Goal: Information Seeking & Learning: Learn about a topic

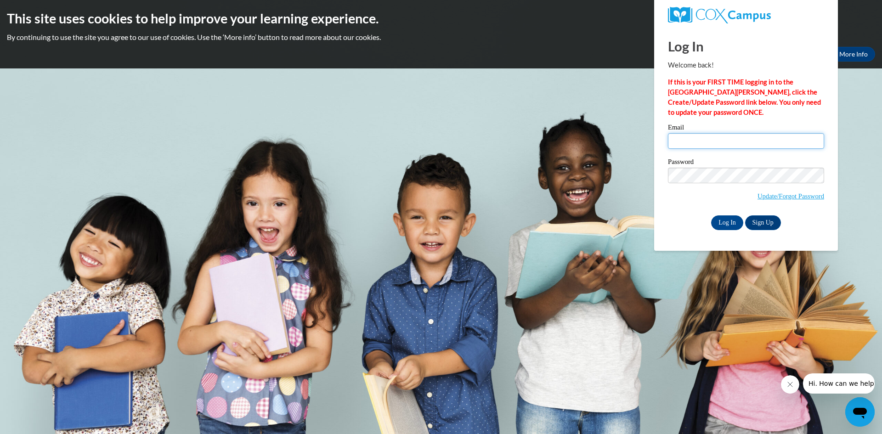
click at [677, 143] on input "Email" at bounding box center [746, 141] width 156 height 16
type input "[EMAIL_ADDRESS][DOMAIN_NAME]"
click at [729, 221] on input "Log In" at bounding box center [727, 223] width 32 height 15
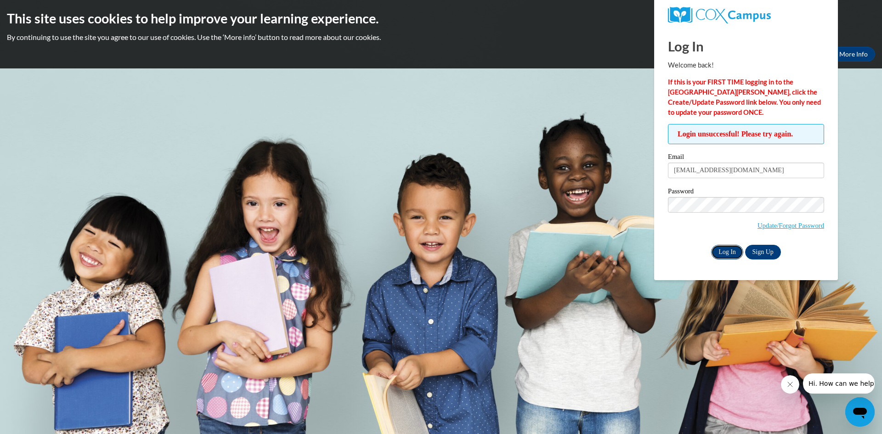
click at [730, 249] on input "Log In" at bounding box center [727, 252] width 32 height 15
click at [733, 251] on input "Log In" at bounding box center [727, 252] width 32 height 15
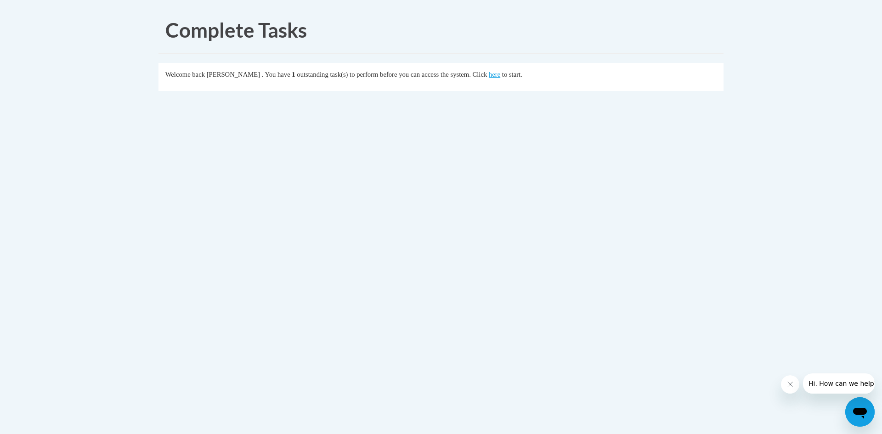
click at [504, 80] on fieldset "Welcome back Lakita Bell . You have 1 outstanding task(s) to perform before you…" at bounding box center [441, 77] width 565 height 28
click at [500, 73] on link "here" at bounding box center [494, 74] width 11 height 7
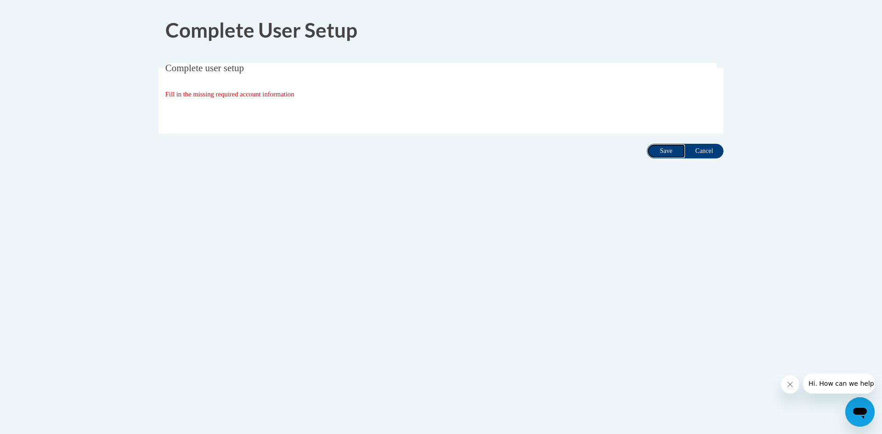
click at [670, 153] on input "Save" at bounding box center [666, 151] width 39 height 15
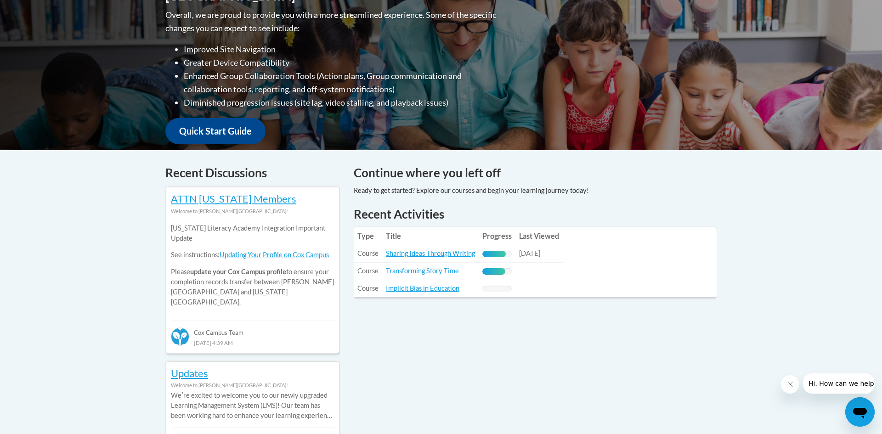
scroll to position [239, 0]
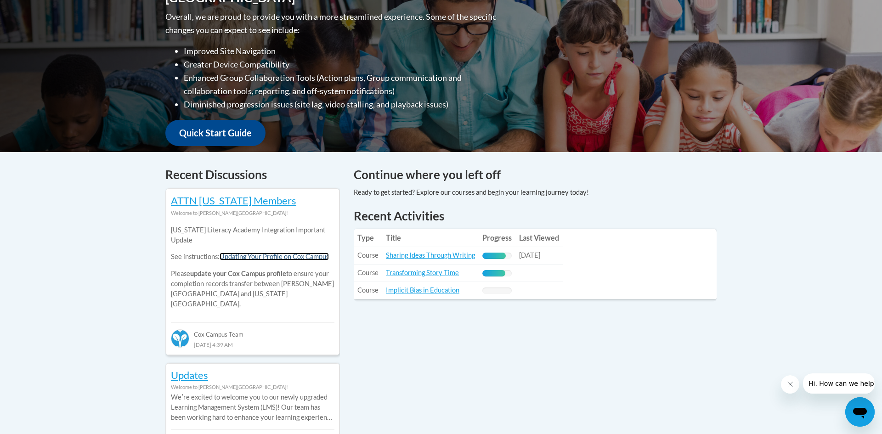
click at [277, 255] on link "Updating Your Profile on Cox Campus" at bounding box center [274, 257] width 109 height 8
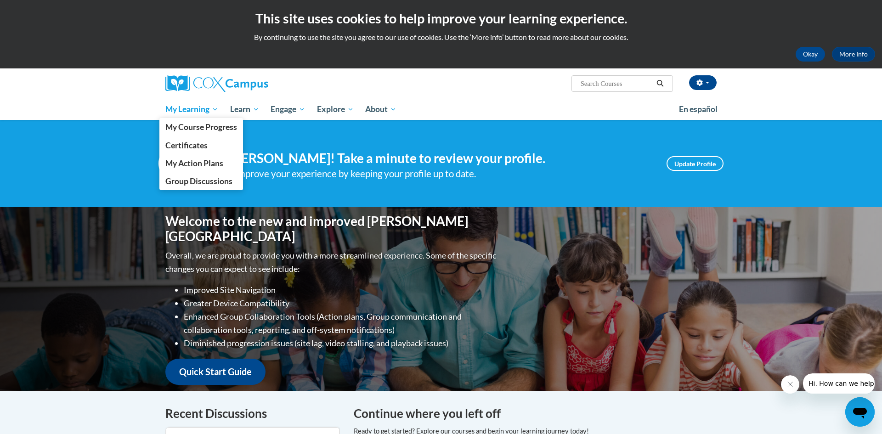
click at [181, 108] on span "My Learning" at bounding box center [191, 109] width 53 height 11
click at [178, 128] on span "My Course Progress" at bounding box center [201, 127] width 72 height 10
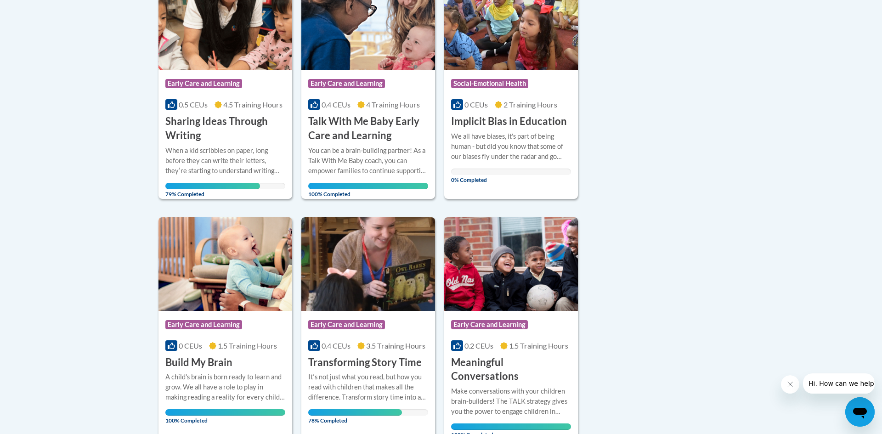
scroll to position [257, 0]
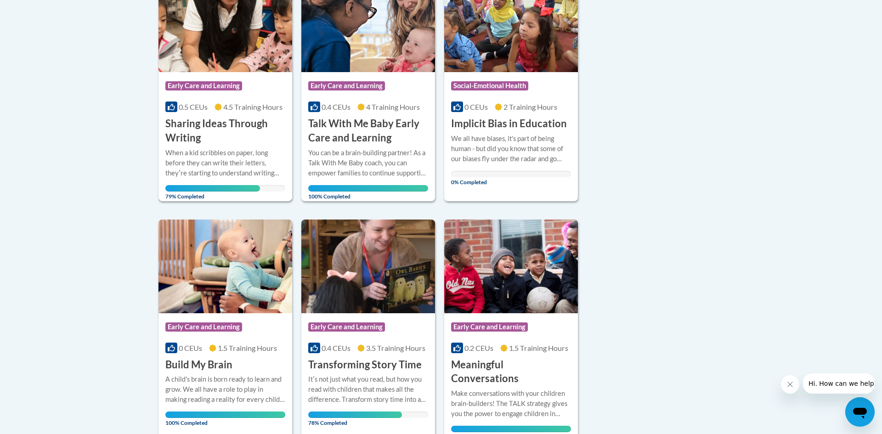
click at [215, 136] on h3 "Sharing Ideas Through Writing" at bounding box center [225, 131] width 120 height 28
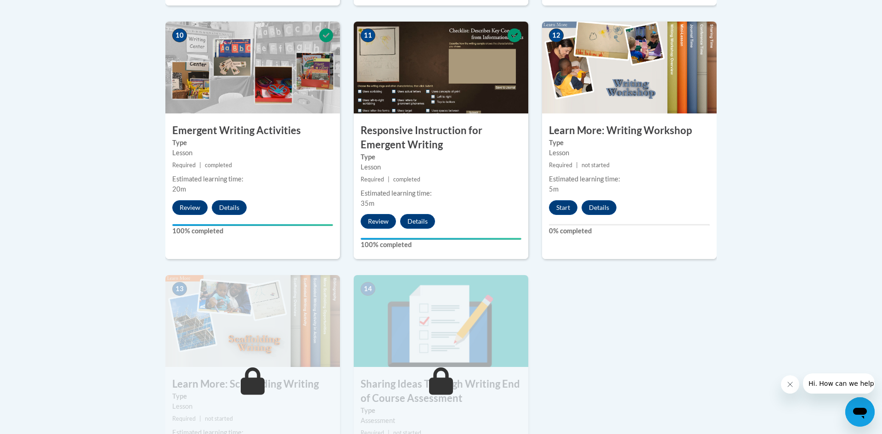
scroll to position [1066, 0]
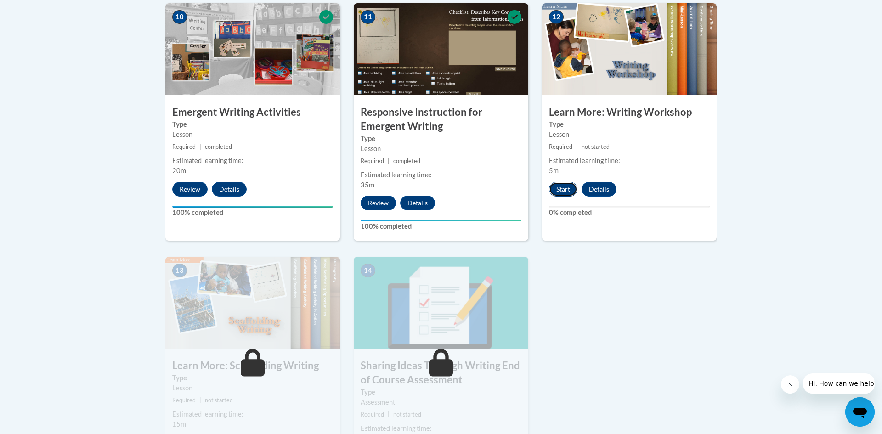
click at [565, 182] on button "Start" at bounding box center [563, 189] width 28 height 15
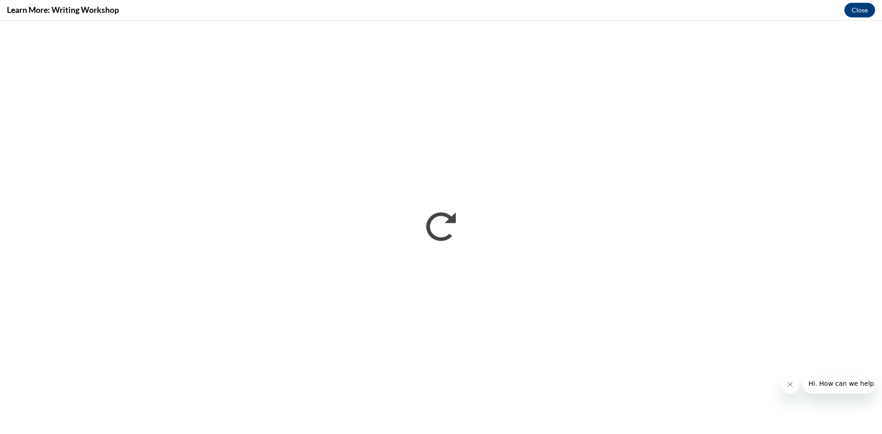
scroll to position [0, 0]
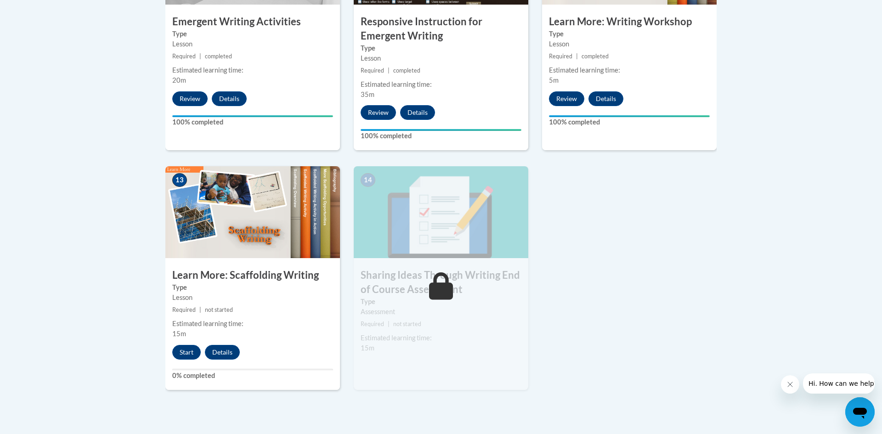
scroll to position [1158, 0]
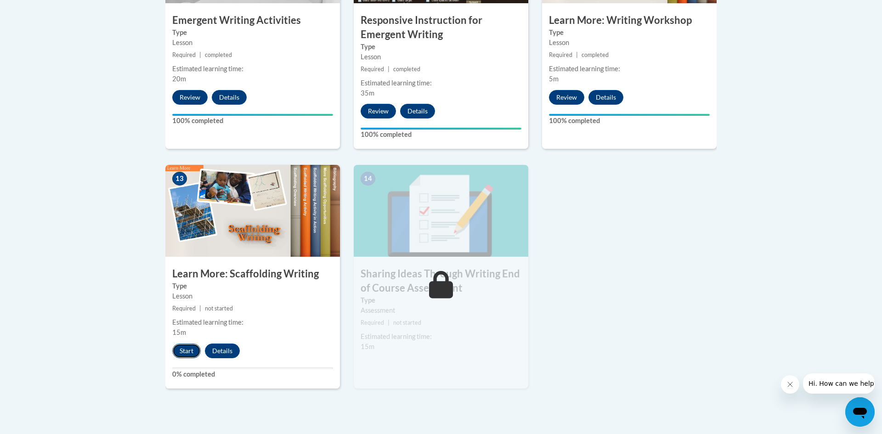
click at [190, 344] on button "Start" at bounding box center [186, 351] width 28 height 15
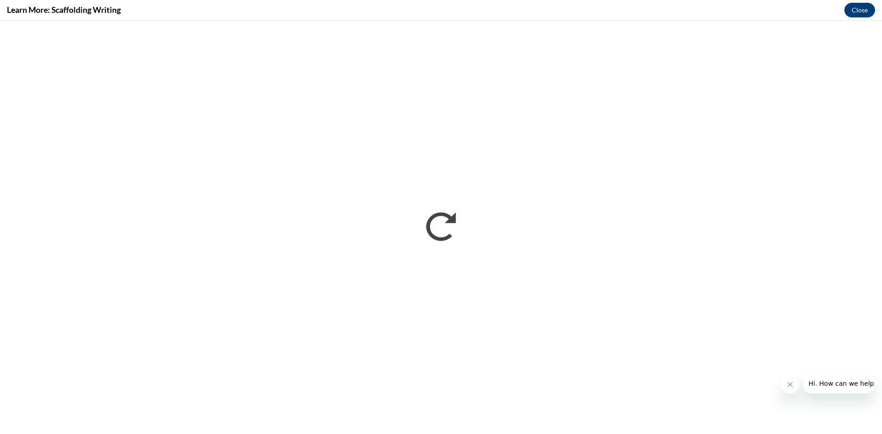
scroll to position [0, 0]
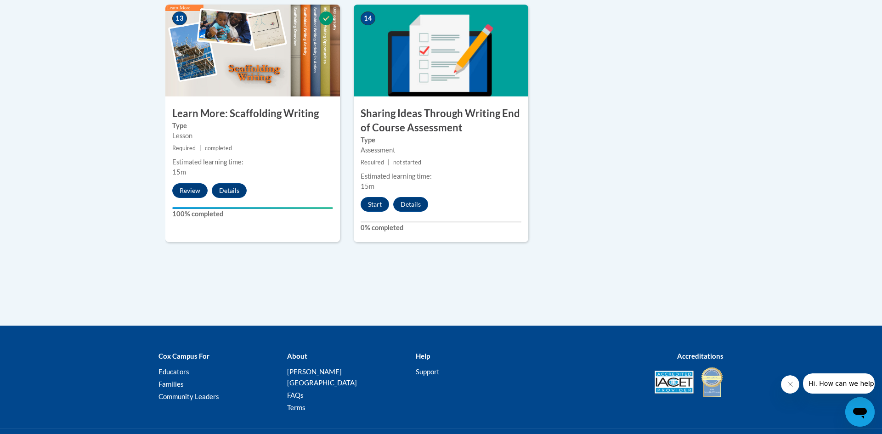
scroll to position [1324, 0]
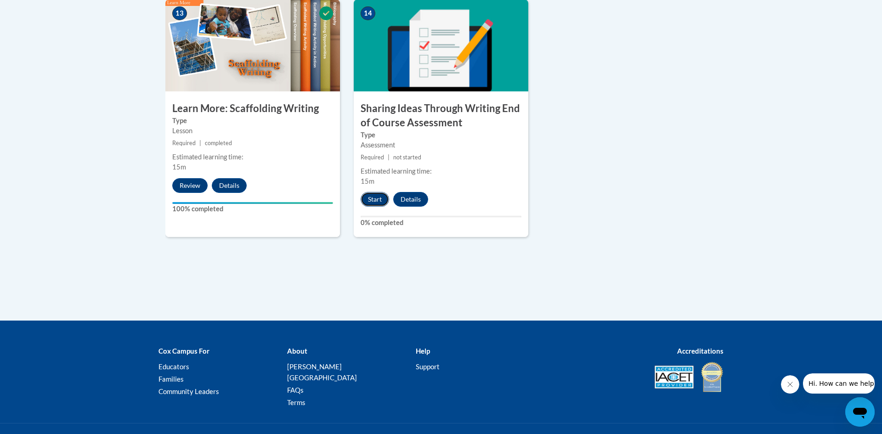
click at [375, 192] on button "Start" at bounding box center [375, 199] width 28 height 15
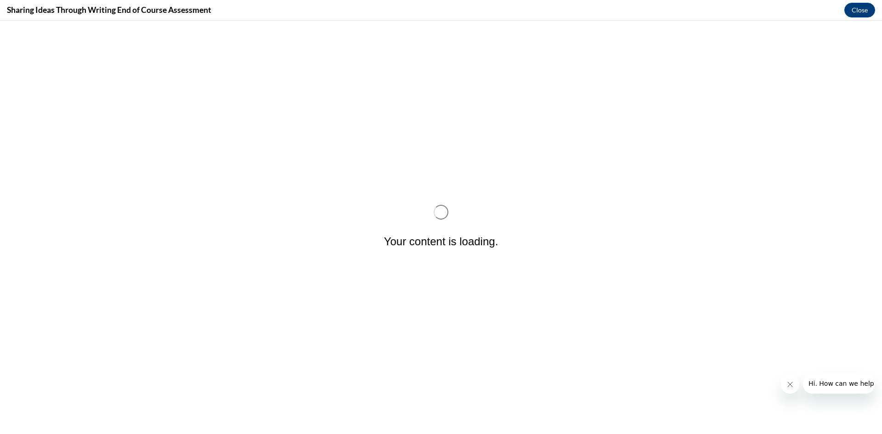
scroll to position [0, 0]
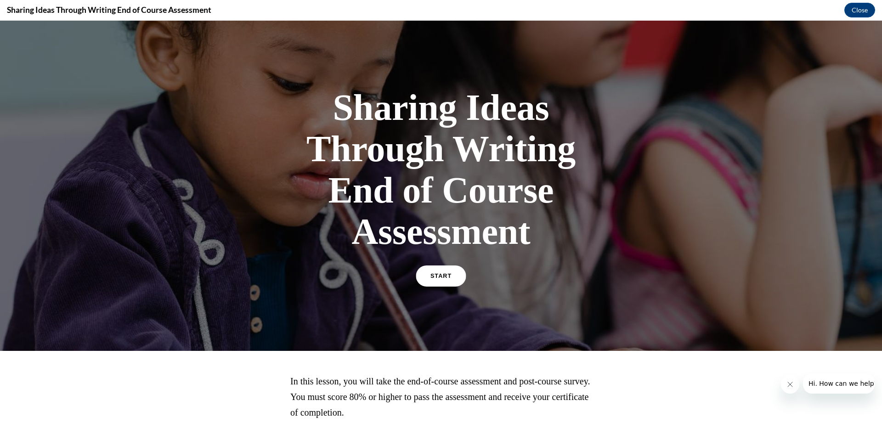
click at [435, 275] on span "START" at bounding box center [441, 276] width 21 height 7
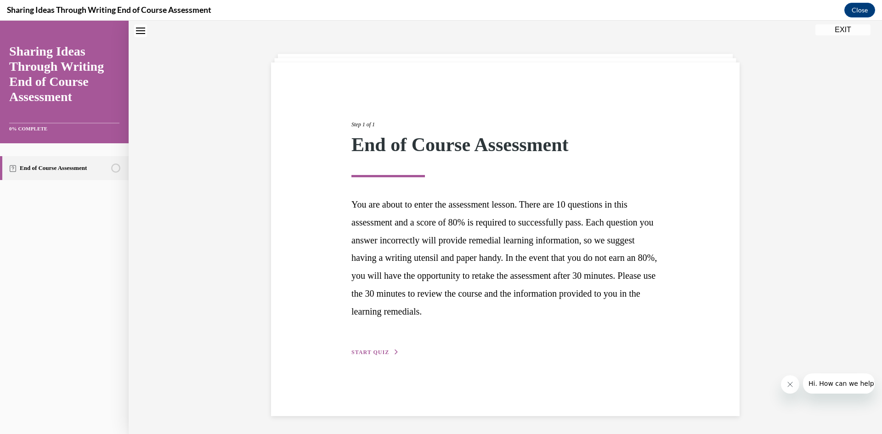
scroll to position [29, 0]
click at [368, 350] on span "START QUIZ" at bounding box center [371, 352] width 38 height 6
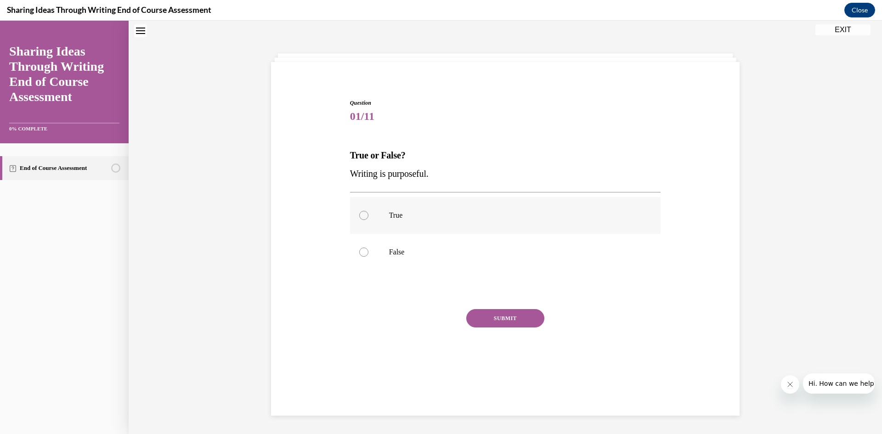
click at [364, 221] on label "True" at bounding box center [505, 215] width 311 height 37
click at [364, 220] on input "True" at bounding box center [363, 215] width 9 height 9
radio input "true"
click at [512, 319] on button "SUBMIT" at bounding box center [505, 318] width 78 height 18
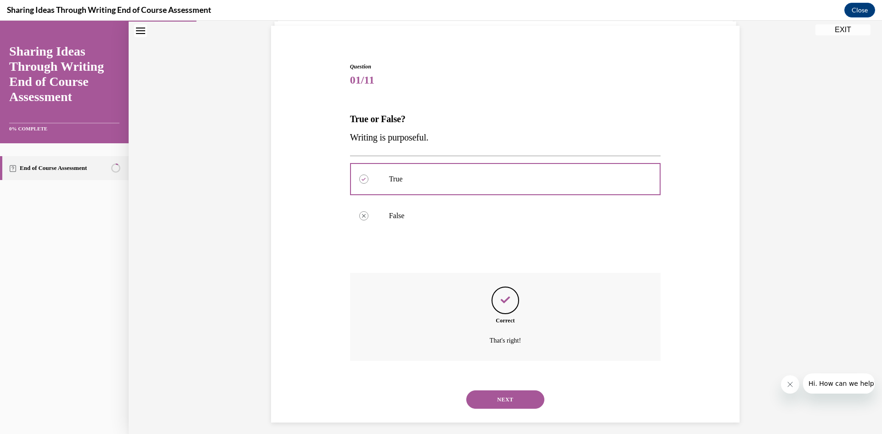
scroll to position [72, 0]
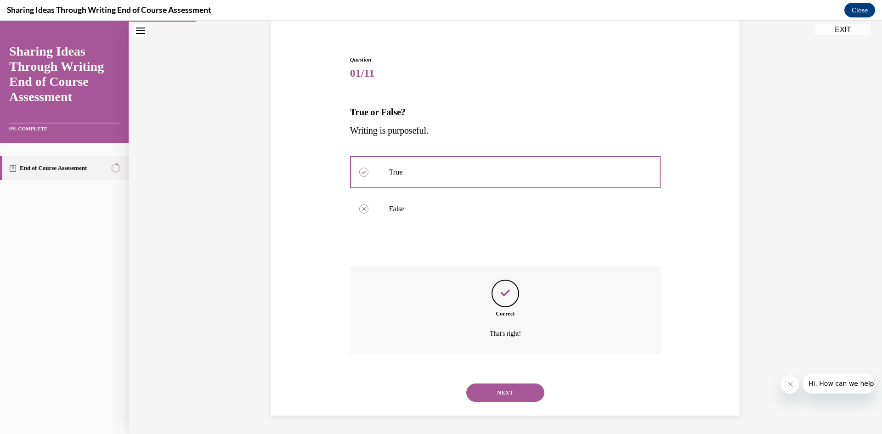
click at [494, 394] on button "NEXT" at bounding box center [505, 393] width 78 height 18
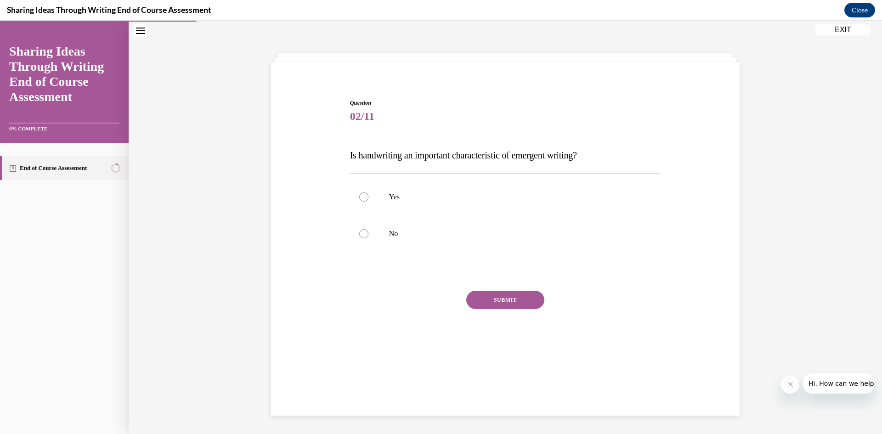
scroll to position [29, 0]
click at [363, 234] on div at bounding box center [363, 233] width 9 height 9
click at [363, 234] on input "No" at bounding box center [363, 233] width 9 height 9
radio input "true"
click at [485, 296] on button "SUBMIT" at bounding box center [505, 300] width 78 height 18
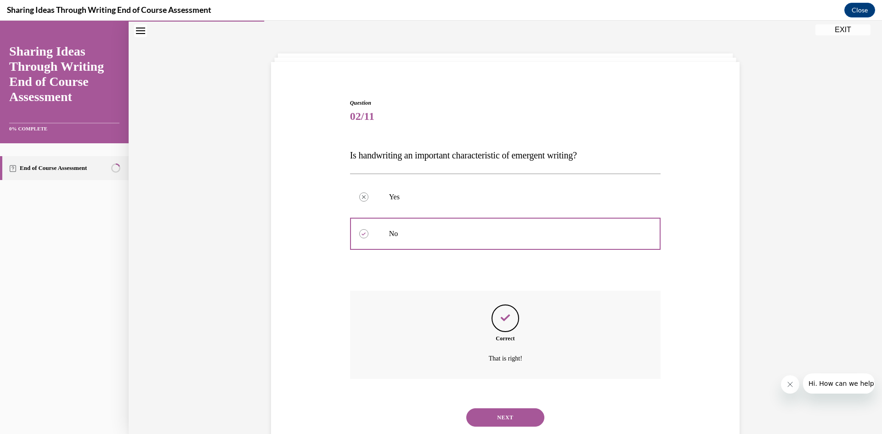
scroll to position [54, 0]
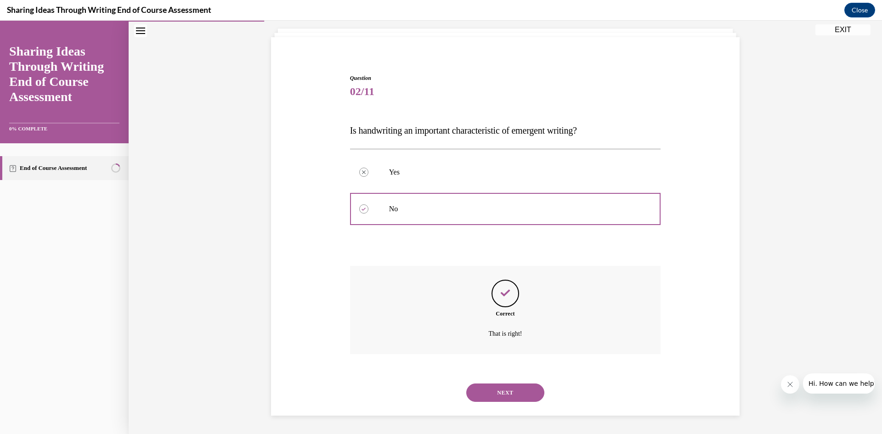
click at [503, 388] on button "NEXT" at bounding box center [505, 393] width 78 height 18
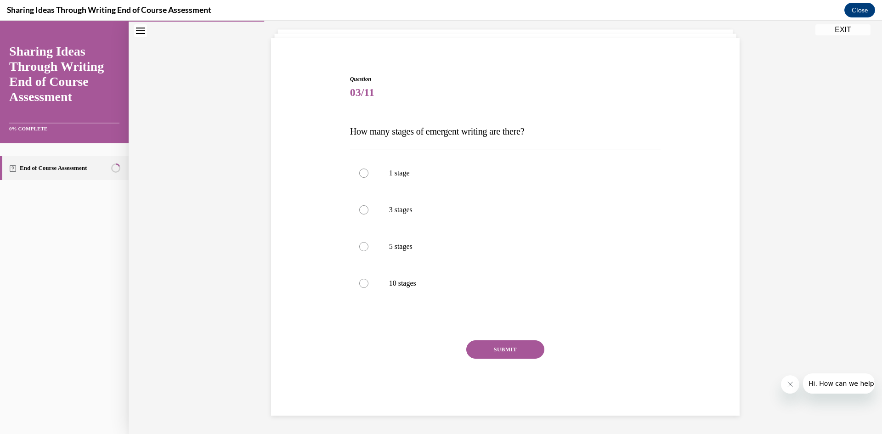
scroll to position [48, 0]
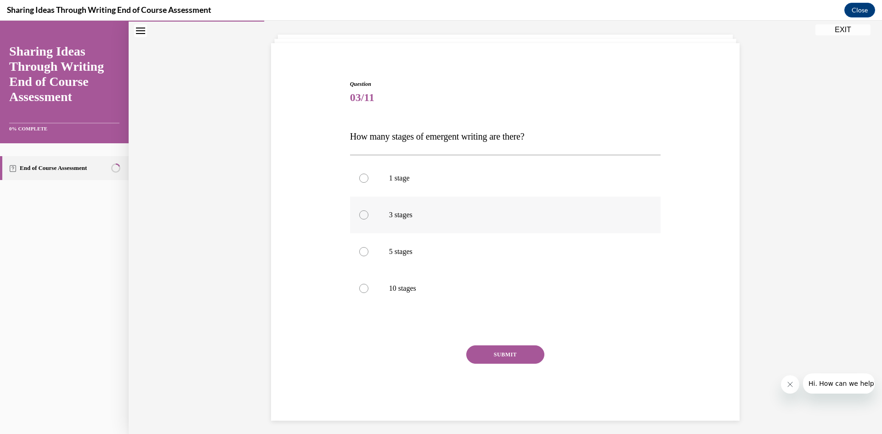
click at [367, 212] on div at bounding box center [363, 214] width 9 height 9
click at [367, 212] on input "3 stages" at bounding box center [363, 214] width 9 height 9
radio input "true"
click at [499, 352] on button "SUBMIT" at bounding box center [505, 355] width 78 height 18
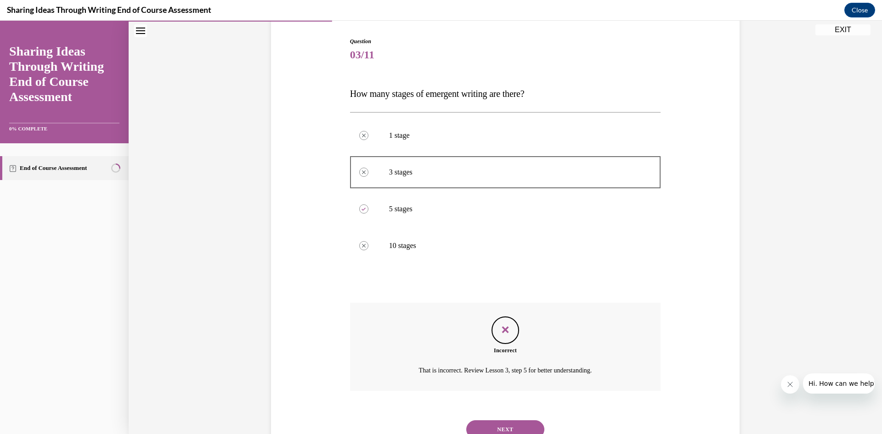
scroll to position [109, 0]
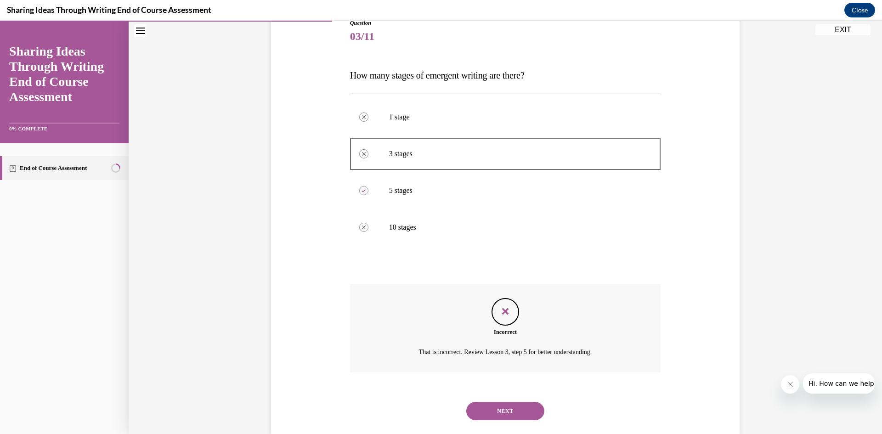
click at [482, 405] on button "NEXT" at bounding box center [505, 411] width 78 height 18
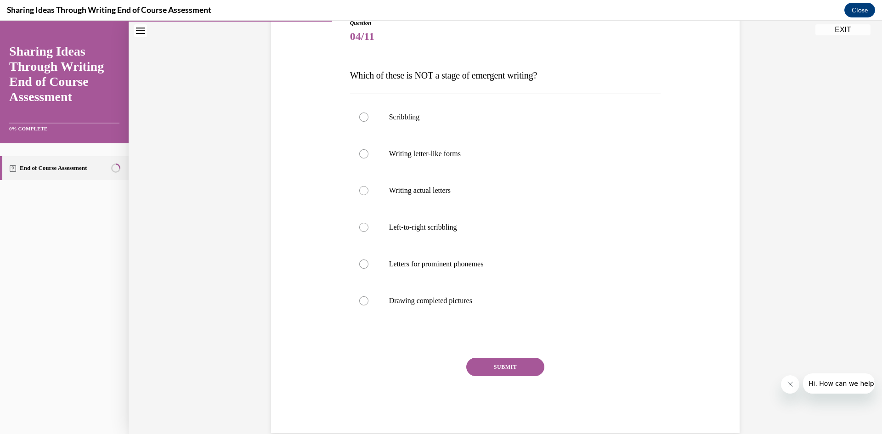
scroll to position [103, 0]
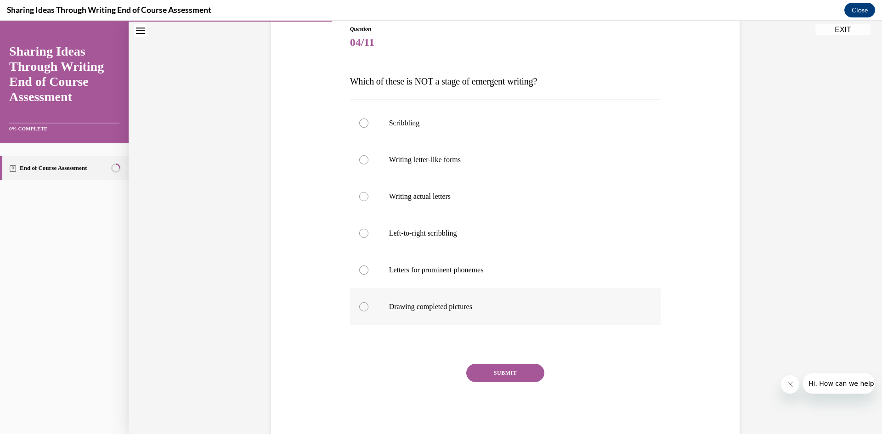
click at [360, 310] on label "Drawing completed pictures" at bounding box center [505, 307] width 311 height 37
click at [360, 310] on input "Drawing completed pictures" at bounding box center [363, 306] width 9 height 9
radio input "true"
click at [500, 377] on button "SUBMIT" at bounding box center [505, 373] width 78 height 18
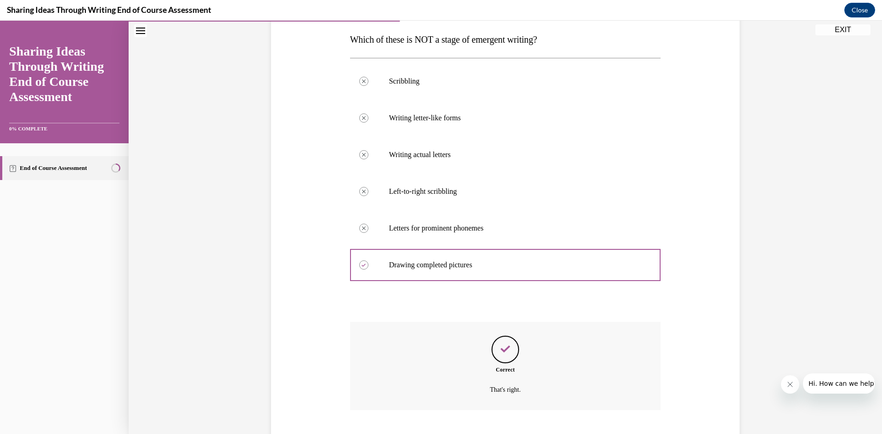
scroll to position [201, 0]
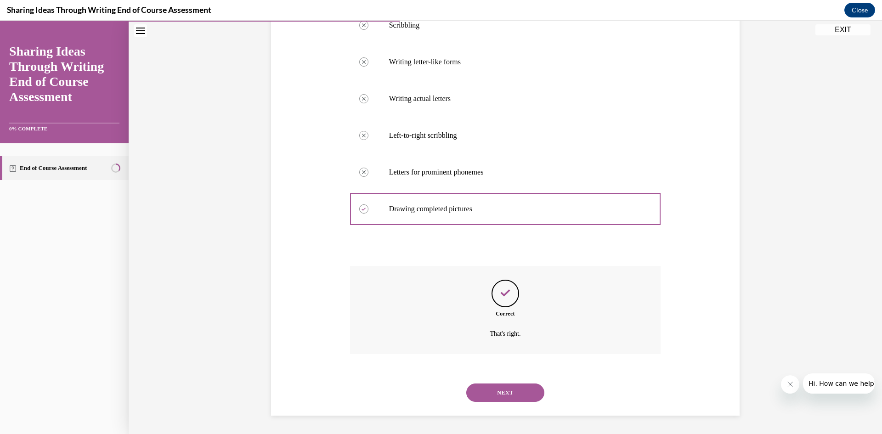
click at [500, 377] on div "NEXT" at bounding box center [505, 393] width 311 height 37
click at [499, 391] on button "NEXT" at bounding box center [505, 393] width 78 height 18
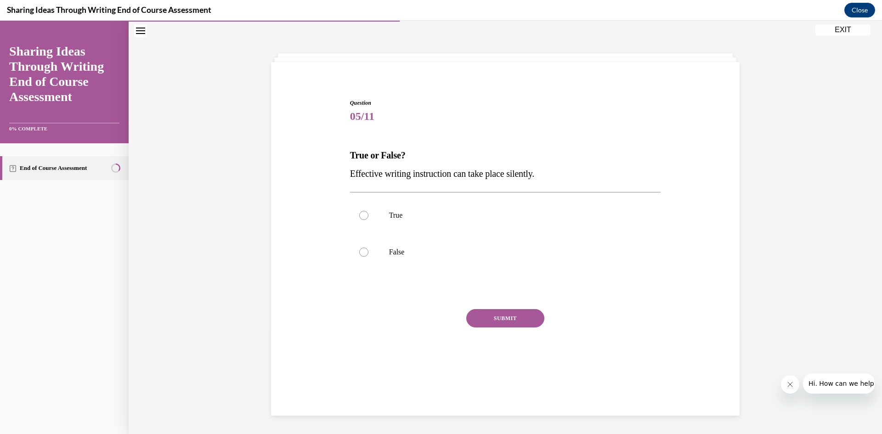
scroll to position [29, 0]
click at [378, 250] on label "False" at bounding box center [505, 252] width 311 height 37
click at [369, 250] on input "False" at bounding box center [363, 252] width 9 height 9
radio input "true"
click at [528, 319] on button "SUBMIT" at bounding box center [505, 318] width 78 height 18
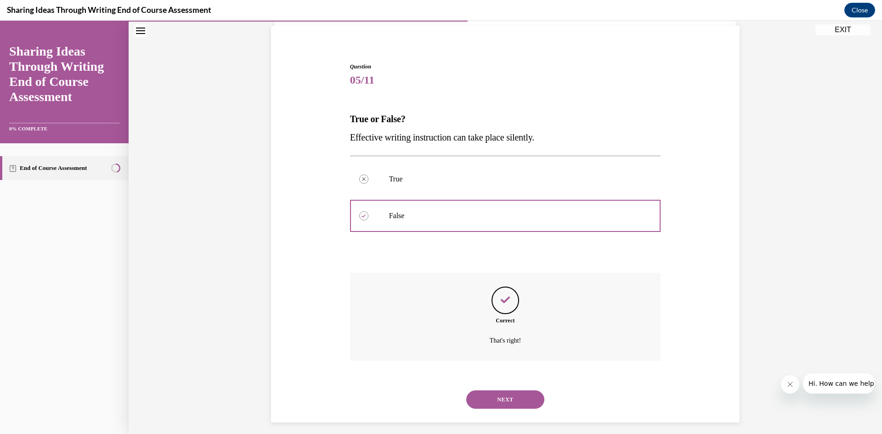
scroll to position [72, 0]
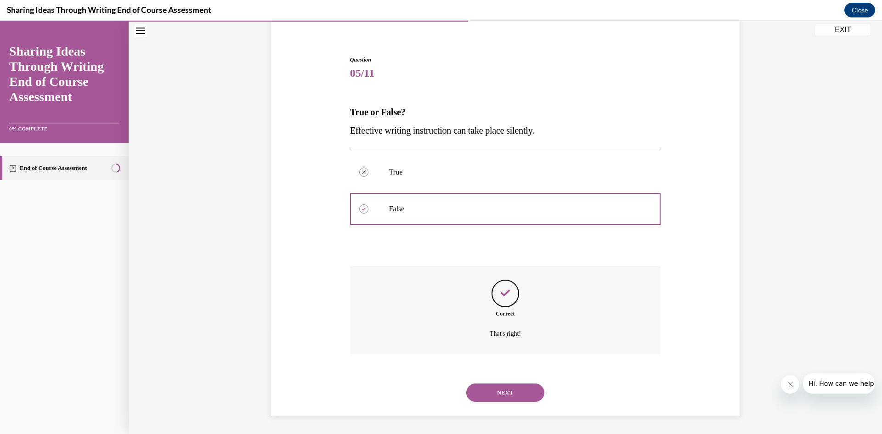
click at [489, 394] on button "NEXT" at bounding box center [505, 393] width 78 height 18
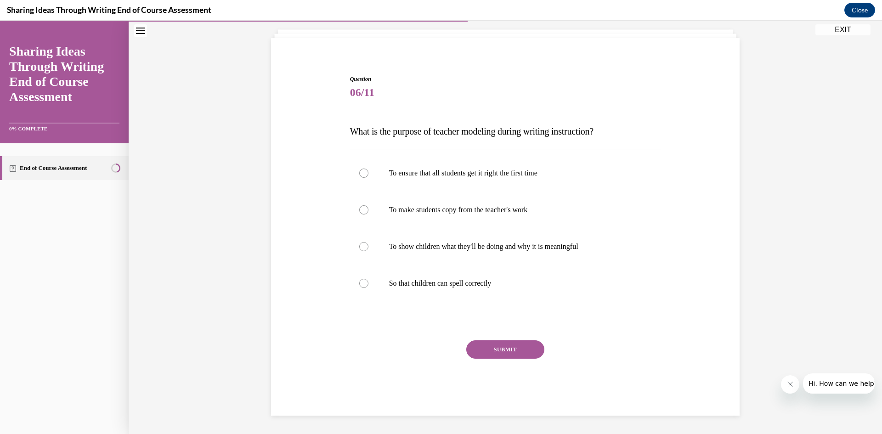
scroll to position [29, 0]
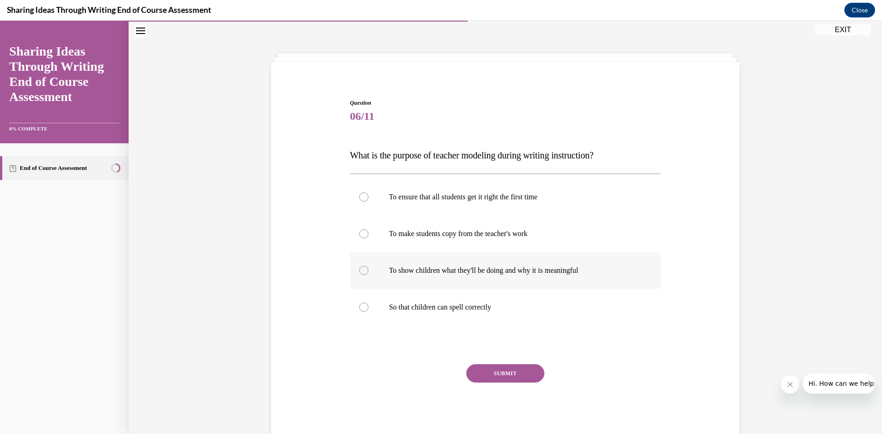
click at [392, 282] on label "To show children what they'll be doing and why it is meaningful" at bounding box center [505, 270] width 311 height 37
click at [369, 275] on input "To show children what they'll be doing and why it is meaningful" at bounding box center [363, 270] width 9 height 9
radio input "true"
click at [525, 376] on button "SUBMIT" at bounding box center [505, 373] width 78 height 18
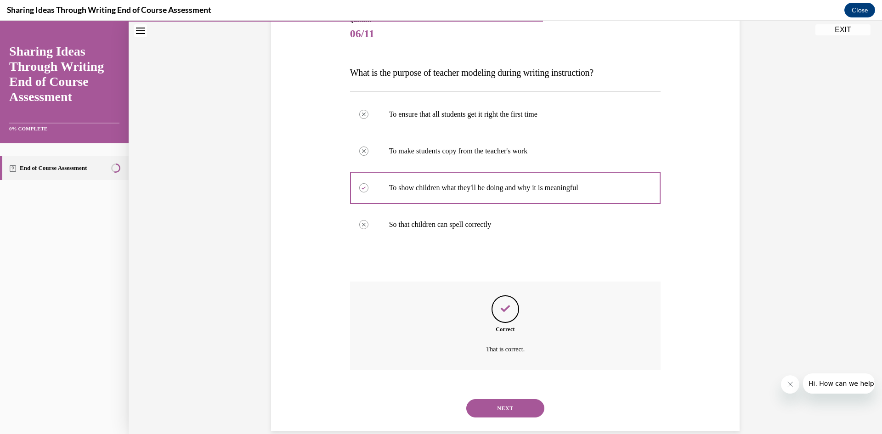
scroll to position [127, 0]
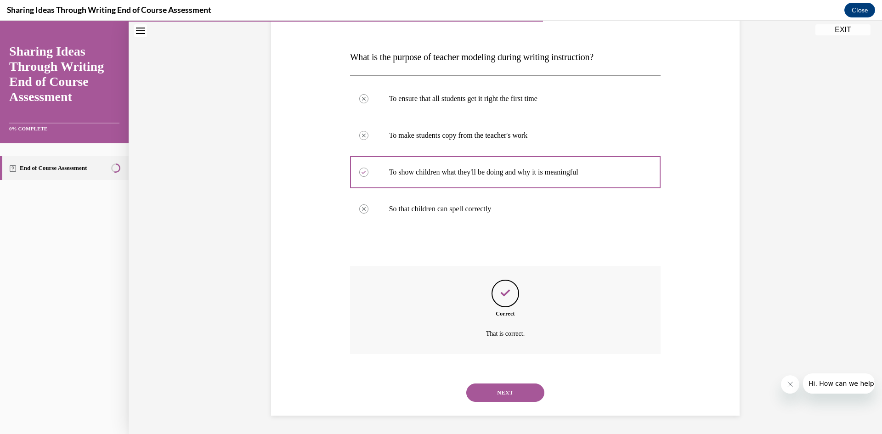
click at [485, 397] on button "NEXT" at bounding box center [505, 393] width 78 height 18
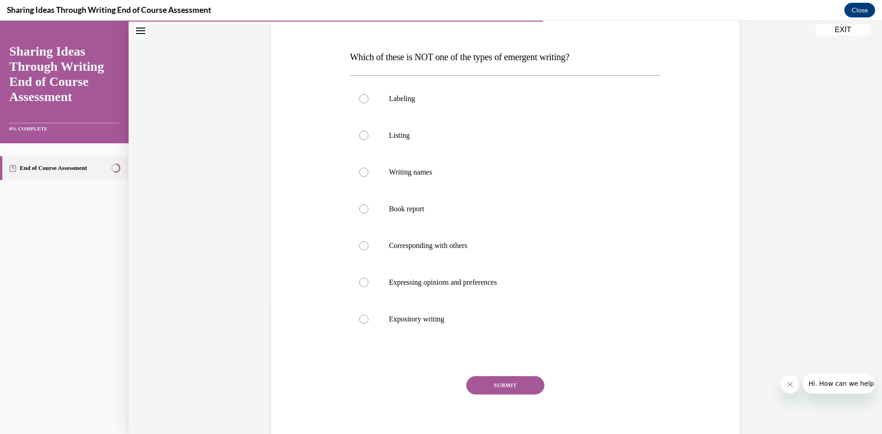
scroll to position [103, 0]
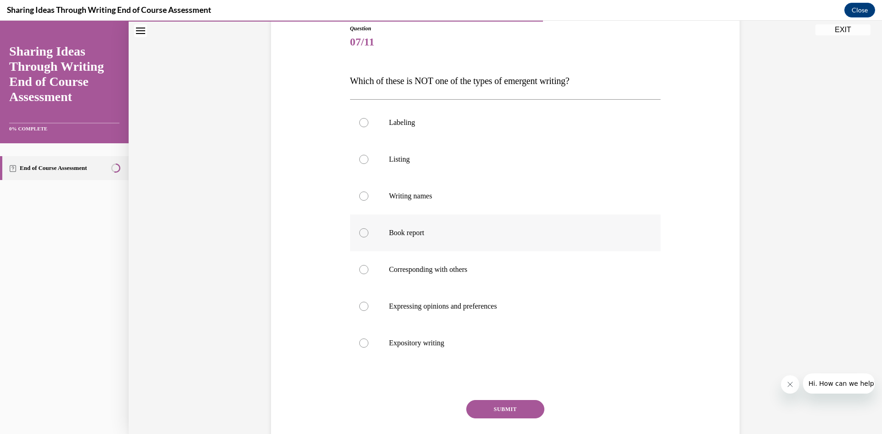
click at [421, 237] on p "Book report" at bounding box center [513, 232] width 249 height 9
click at [369, 237] on input "Book report" at bounding box center [363, 232] width 9 height 9
radio input "true"
click at [496, 408] on button "SUBMIT" at bounding box center [505, 409] width 78 height 18
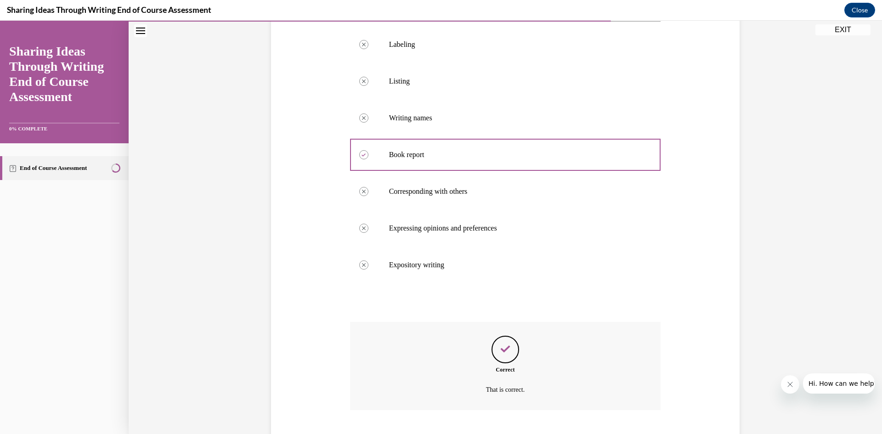
scroll to position [238, 0]
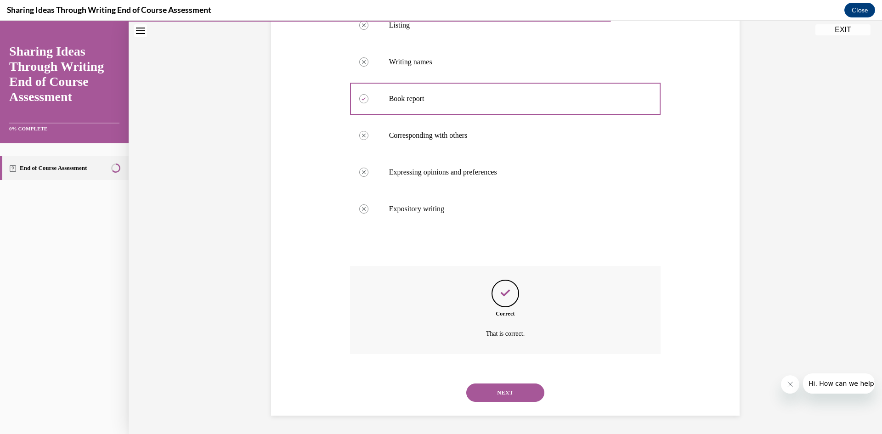
click at [507, 401] on button "NEXT" at bounding box center [505, 393] width 78 height 18
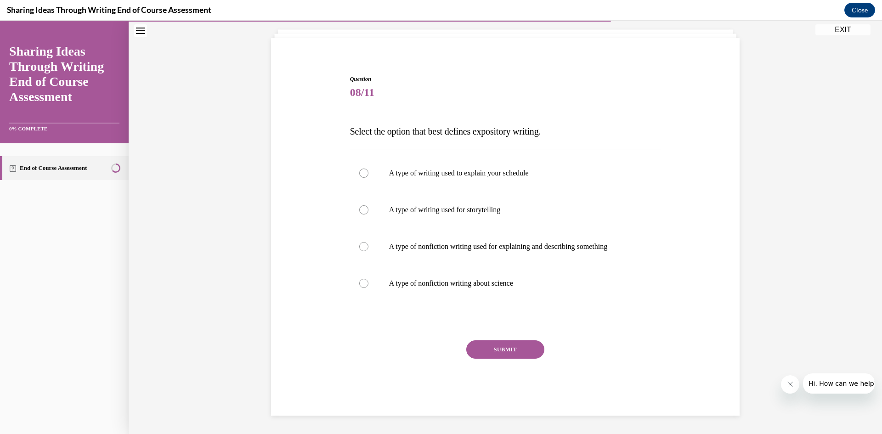
scroll to position [53, 0]
click at [467, 247] on p "A type of nonfiction writing used for explaining and describing something" at bounding box center [513, 246] width 249 height 9
click at [369, 247] on input "A type of nonfiction writing used for explaining and describing something" at bounding box center [363, 246] width 9 height 9
radio input "true"
click at [505, 354] on button "SUBMIT" at bounding box center [505, 350] width 78 height 18
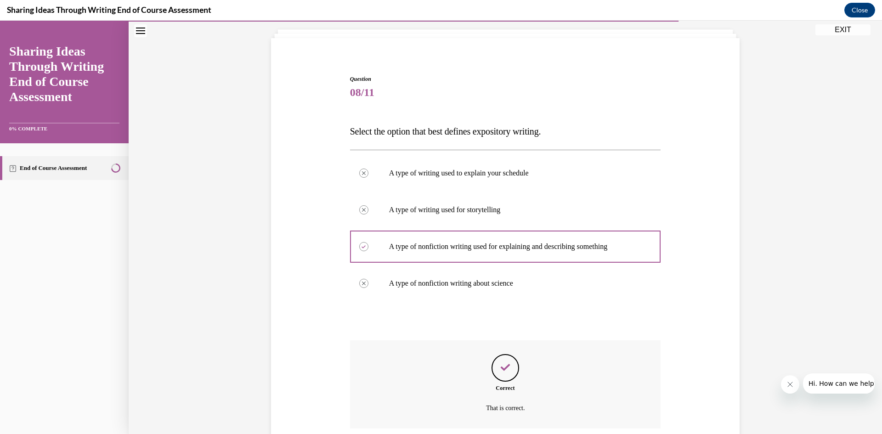
scroll to position [127, 0]
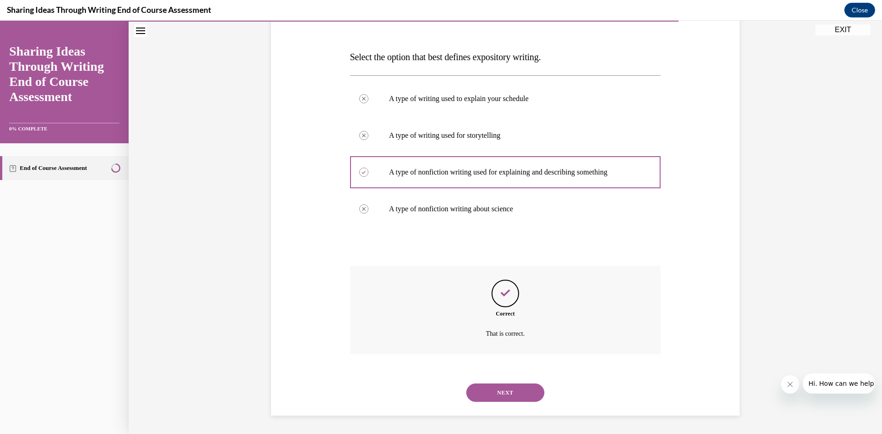
click at [510, 390] on button "NEXT" at bounding box center [505, 393] width 78 height 18
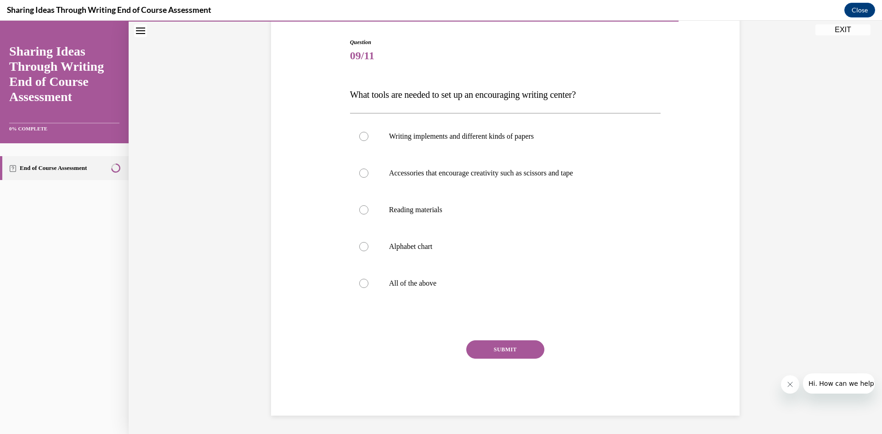
scroll to position [90, 0]
click at [359, 278] on label "All of the above" at bounding box center [505, 283] width 311 height 37
click at [359, 279] on input "All of the above" at bounding box center [363, 283] width 9 height 9
radio input "true"
click at [497, 341] on button "SUBMIT" at bounding box center [505, 350] width 78 height 18
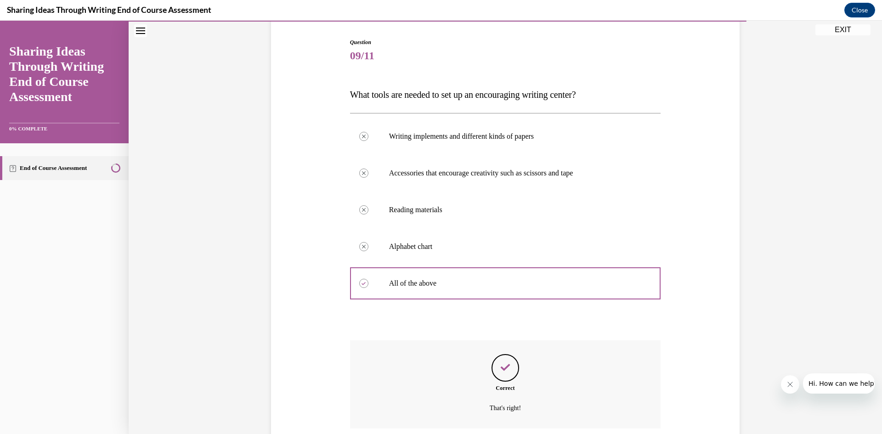
scroll to position [164, 0]
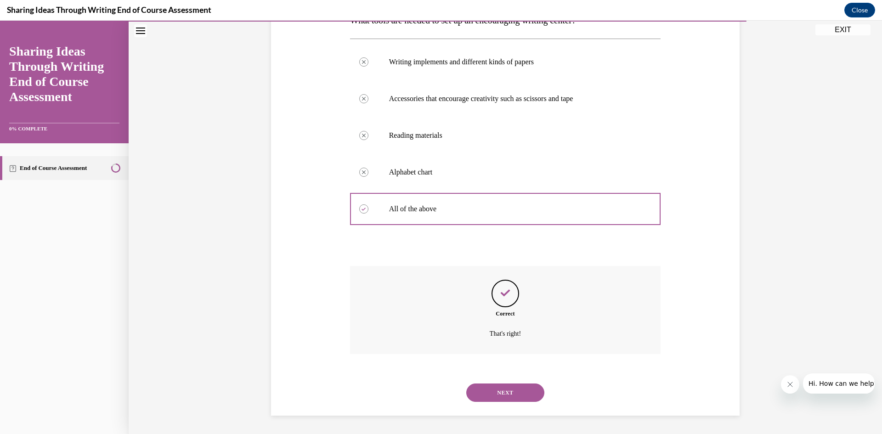
click at [489, 391] on button "NEXT" at bounding box center [505, 393] width 78 height 18
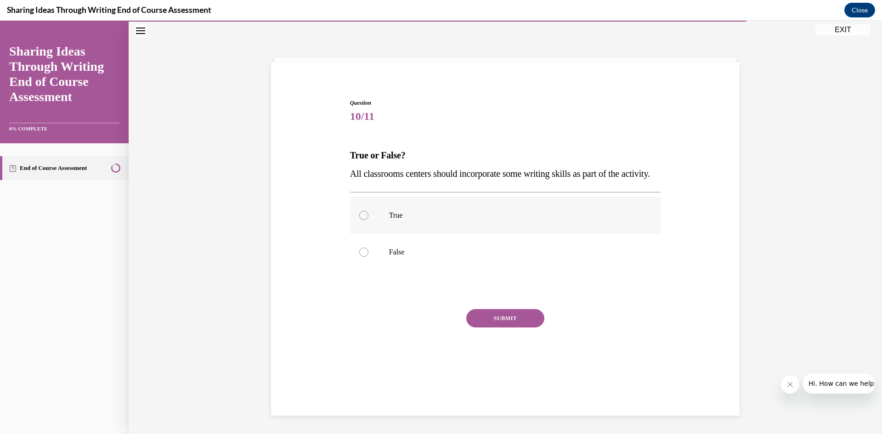
click at [381, 234] on label "True" at bounding box center [505, 215] width 311 height 37
click at [369, 220] on input "True" at bounding box center [363, 215] width 9 height 9
radio input "true"
click at [512, 328] on button "SUBMIT" at bounding box center [505, 318] width 78 height 18
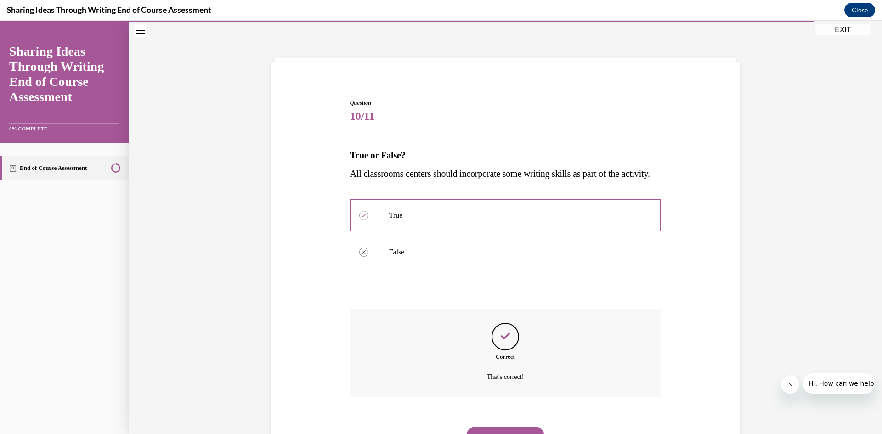
scroll to position [91, 0]
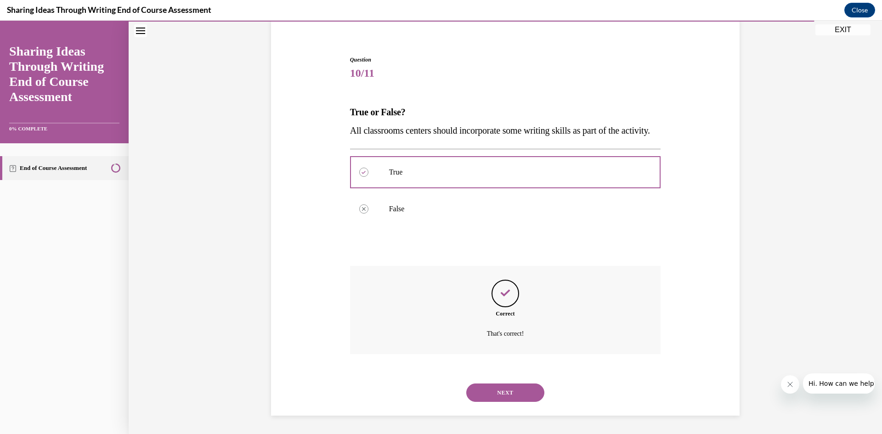
click at [487, 397] on button "NEXT" at bounding box center [505, 393] width 78 height 18
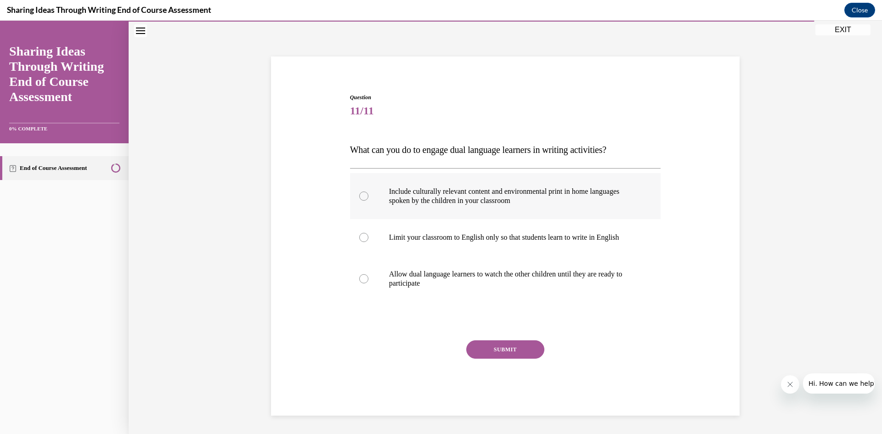
click at [376, 196] on label "Include culturally relevant content and environmental print in home languages s…" at bounding box center [505, 196] width 311 height 46
click at [369, 196] on input "Include culturally relevant content and environmental print in home languages s…" at bounding box center [363, 196] width 9 height 9
radio input "true"
click at [497, 348] on button "SUBMIT" at bounding box center [505, 350] width 78 height 18
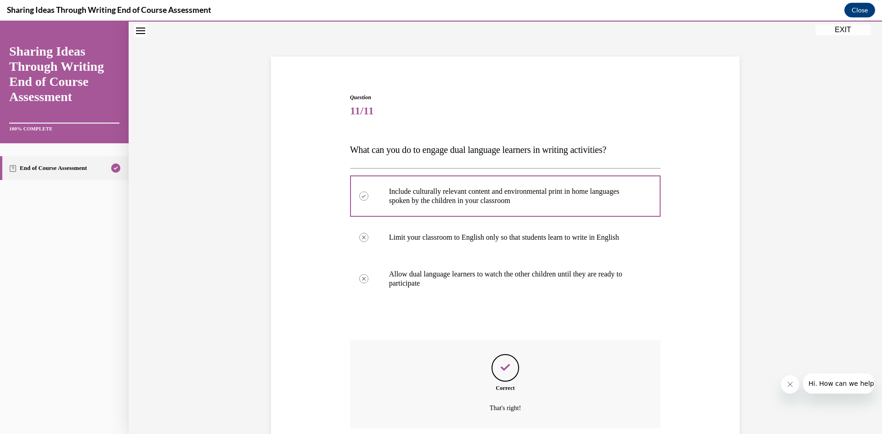
scroll to position [109, 0]
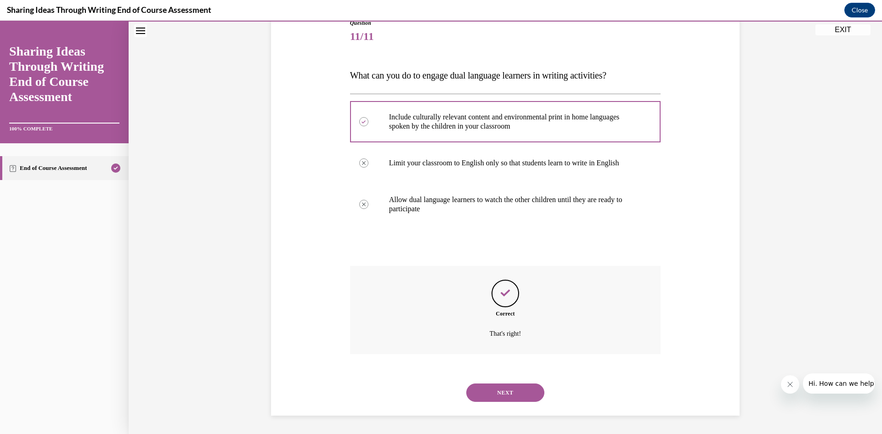
click at [486, 396] on button "NEXT" at bounding box center [505, 393] width 78 height 18
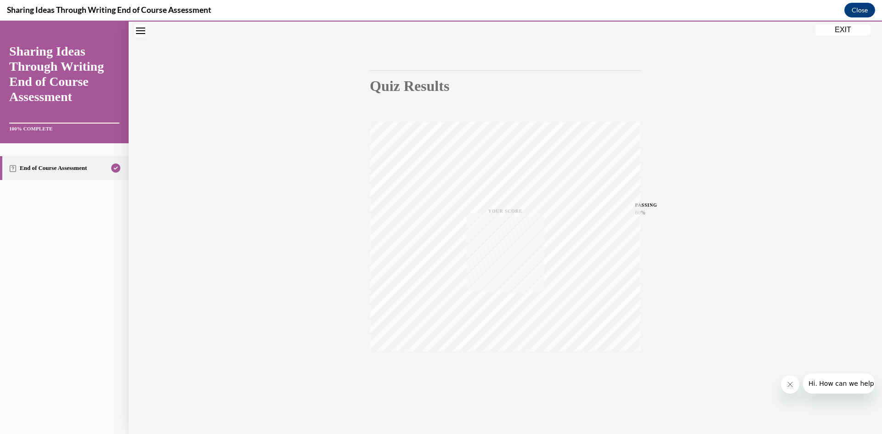
scroll to position [57, 0]
click at [834, 222] on div "Quiz Results PASSING 80% Your score 91% Passed PASSING 80% Your score Your scor…" at bounding box center [506, 213] width 754 height 442
click at [840, 29] on button "EXIT" at bounding box center [843, 29] width 55 height 11
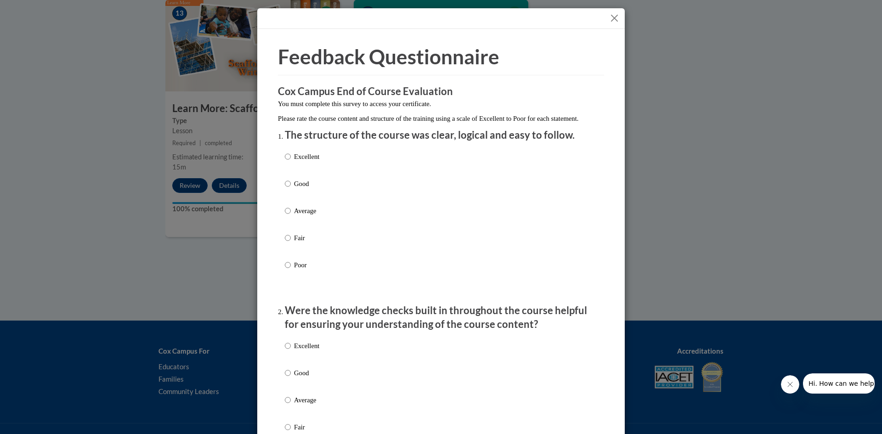
click at [297, 162] on p "Excellent" at bounding box center [306, 157] width 25 height 10
click at [291, 162] on input "Excellent" at bounding box center [288, 157] width 6 height 10
radio input "true"
click at [558, 59] on h1 "Feedback Questionnaire" at bounding box center [441, 57] width 326 height 28
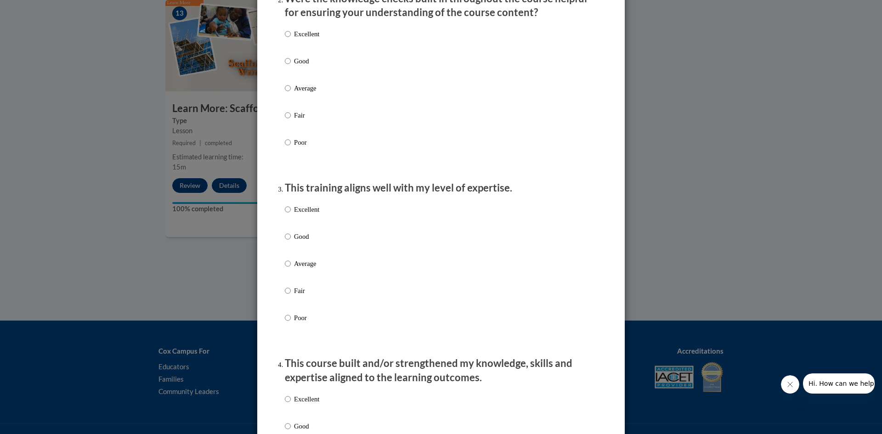
scroll to position [312, 0]
click at [338, 46] on div "Excellent Good Average Fair Poor" at bounding box center [441, 99] width 312 height 150
click at [291, 50] on label "Excellent" at bounding box center [302, 40] width 34 height 25
click at [291, 39] on input "Excellent" at bounding box center [288, 33] width 6 height 10
radio input "true"
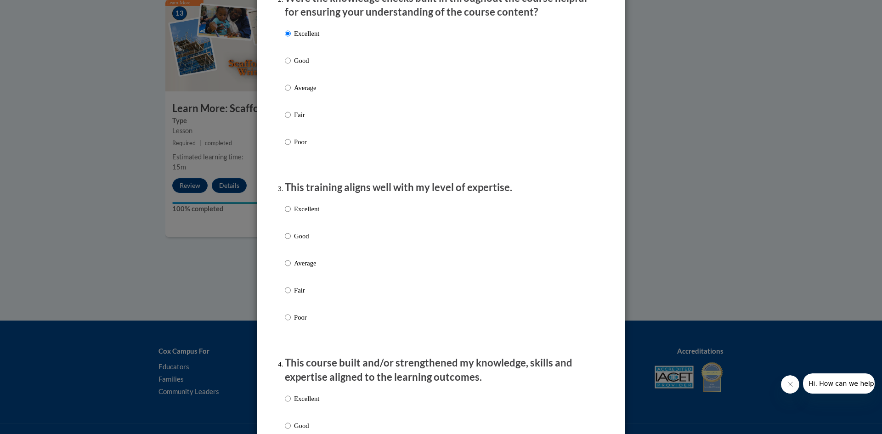
click at [295, 214] on p "Excellent" at bounding box center [306, 209] width 25 height 10
click at [291, 214] on input "Excellent" at bounding box center [288, 209] width 6 height 10
radio input "true"
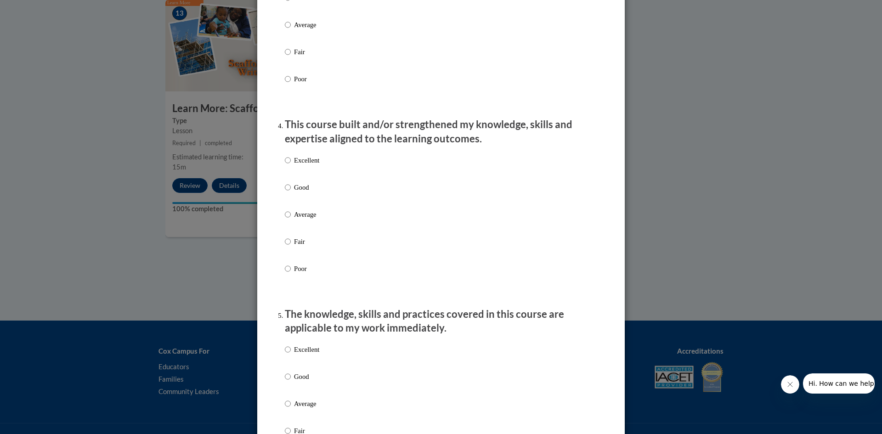
scroll to position [551, 0]
click at [309, 180] on label "Excellent" at bounding box center [302, 167] width 34 height 25
click at [291, 165] on input "Excellent" at bounding box center [288, 160] width 6 height 10
radio input "true"
click at [285, 182] on input "Good" at bounding box center [288, 187] width 6 height 10
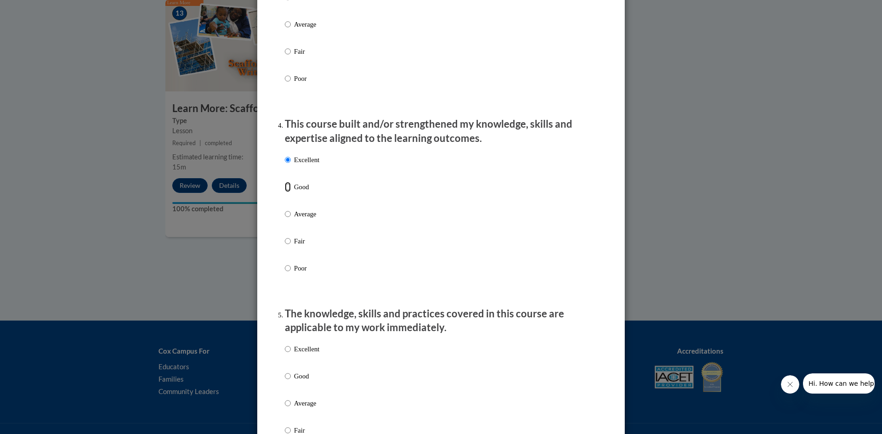
radio input "true"
click at [285, 155] on input "Excellent" at bounding box center [288, 160] width 6 height 10
radio input "true"
click at [605, 257] on div "Feedback Questionnaire Rate Course Comments Cox Campus End of Course Evaluation…" at bounding box center [441, 425] width 340 height 1868
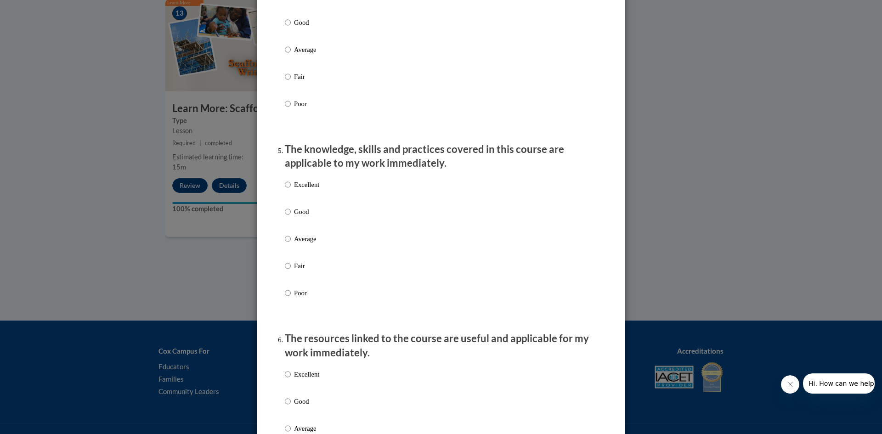
scroll to position [735, 0]
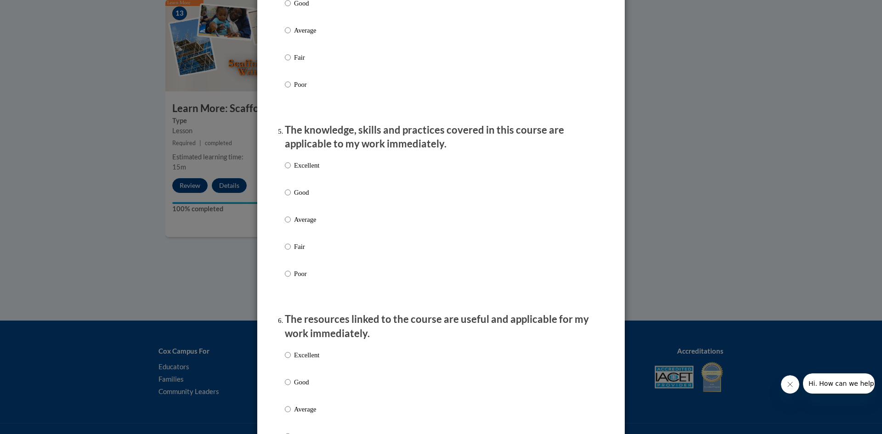
click at [296, 170] on p "Excellent" at bounding box center [306, 165] width 25 height 10
click at [291, 170] on input "Excellent" at bounding box center [288, 165] width 6 height 10
radio input "true"
click at [599, 200] on ol "The structure of the course was clear, logical and easy to follow. Excellent Go…" at bounding box center [441, 266] width 326 height 1747
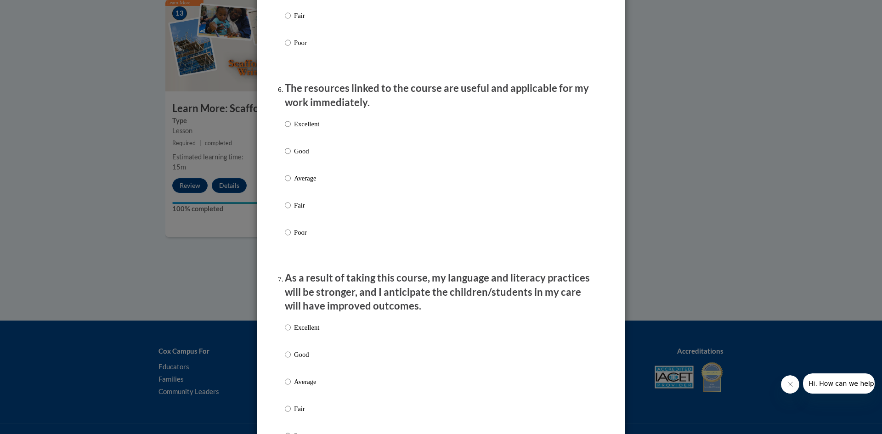
scroll to position [974, 0]
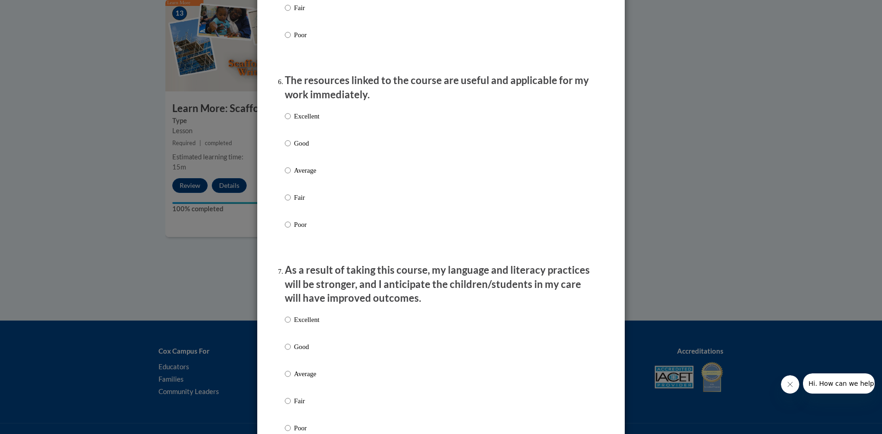
click at [294, 121] on p "Excellent" at bounding box center [306, 116] width 25 height 10
click at [291, 121] on input "Excellent" at bounding box center [288, 116] width 6 height 10
radio input "true"
click at [615, 235] on div "Feedback Questionnaire Rate Course Comments Cox Campus End of Course Evaluation…" at bounding box center [441, 3] width 368 height 1896
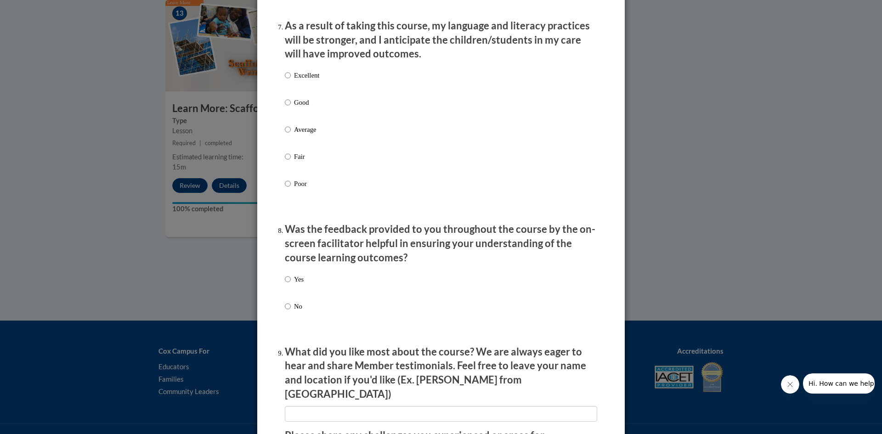
scroll to position [1232, 0]
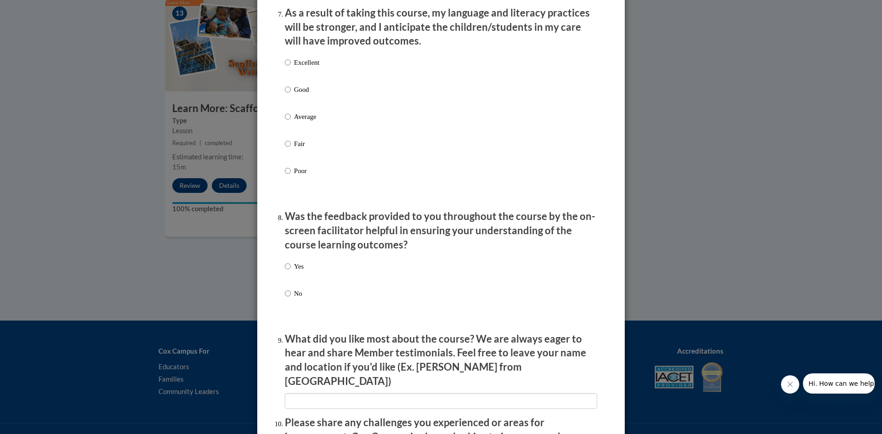
click at [323, 70] on div "Excellent Good Average Fair Poor" at bounding box center [441, 128] width 312 height 150
click at [288, 68] on input "Excellent" at bounding box center [288, 62] width 6 height 10
radio input "true"
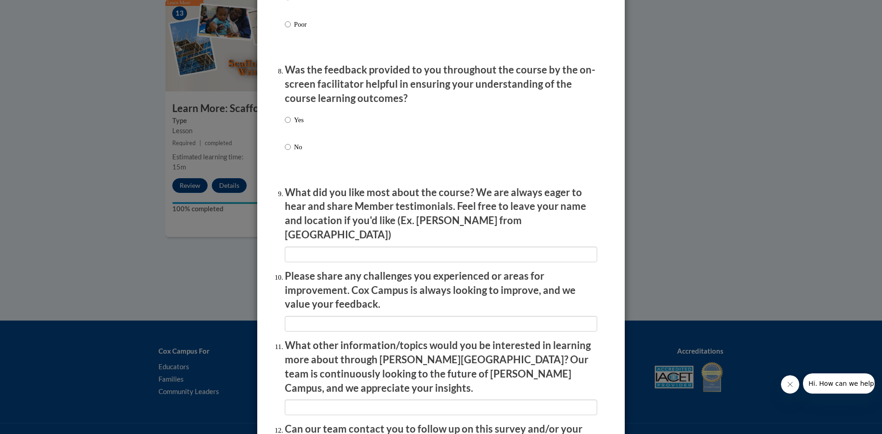
scroll to position [1379, 0]
click at [291, 125] on label "Yes" at bounding box center [294, 126] width 19 height 25
click at [291, 125] on input "Yes" at bounding box center [288, 119] width 6 height 10
radio input "true"
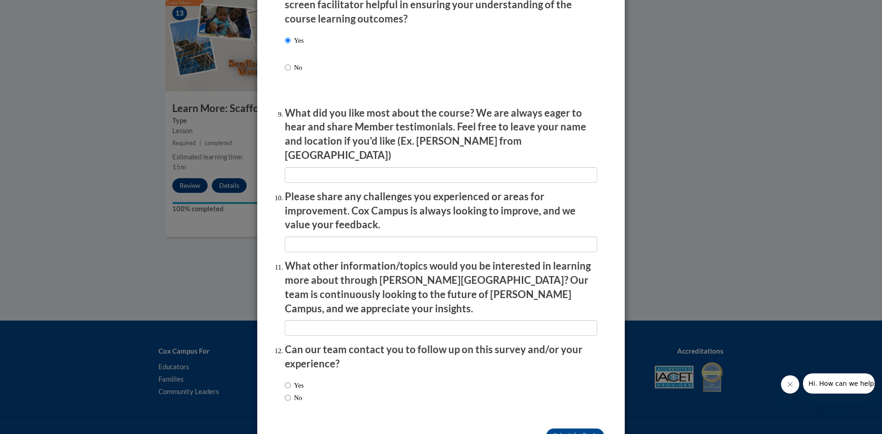
scroll to position [1475, 0]
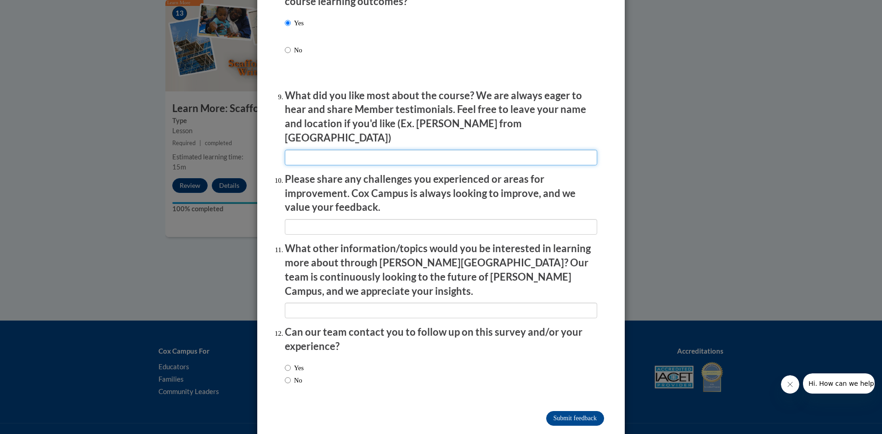
click at [317, 155] on input "textbox" at bounding box center [441, 158] width 312 height 16
type input "nhugkvf"
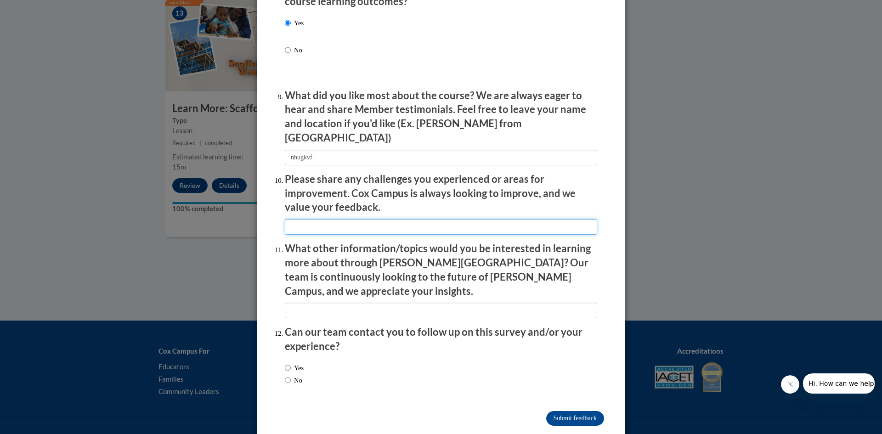
click at [294, 219] on input "textbox" at bounding box center [441, 227] width 312 height 16
type input "mbiugu"
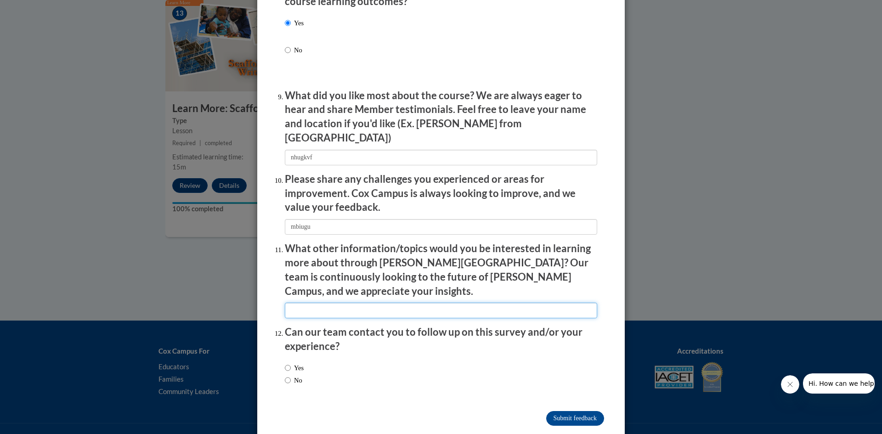
click at [310, 303] on input "textbox" at bounding box center [441, 311] width 312 height 16
type input "jhohopi"
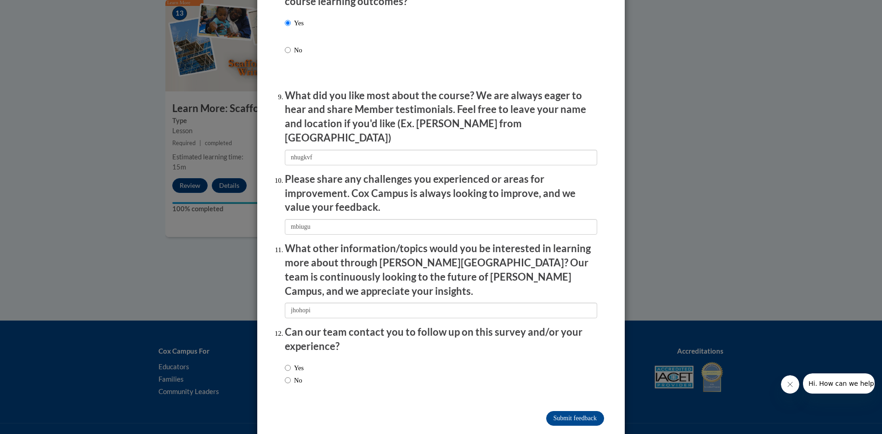
click at [303, 363] on label "Yes" at bounding box center [294, 368] width 19 height 10
click at [291, 363] on input "Yes" at bounding box center [288, 368] width 6 height 10
radio input "true"
click at [564, 411] on input "Submit feedback" at bounding box center [575, 418] width 58 height 15
click at [573, 411] on input "Submitting" at bounding box center [575, 418] width 58 height 15
